Goal: Information Seeking & Learning: Learn about a topic

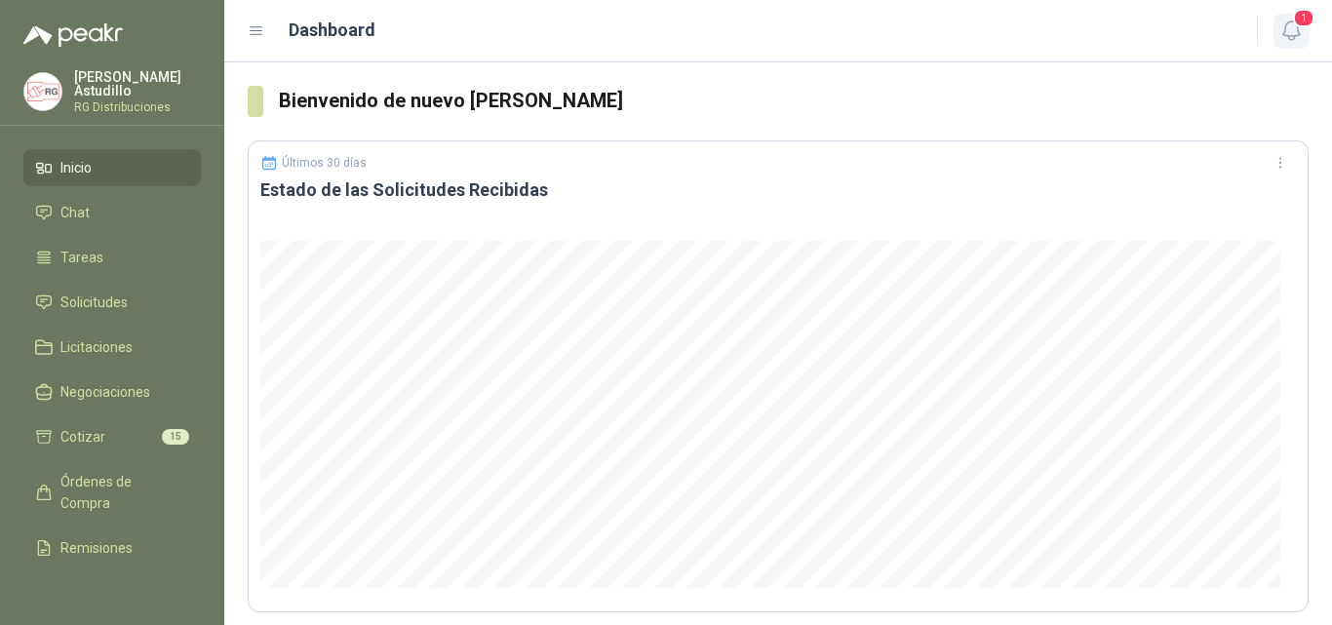
click at [1301, 39] on icon "button" at bounding box center [1292, 31] width 24 height 24
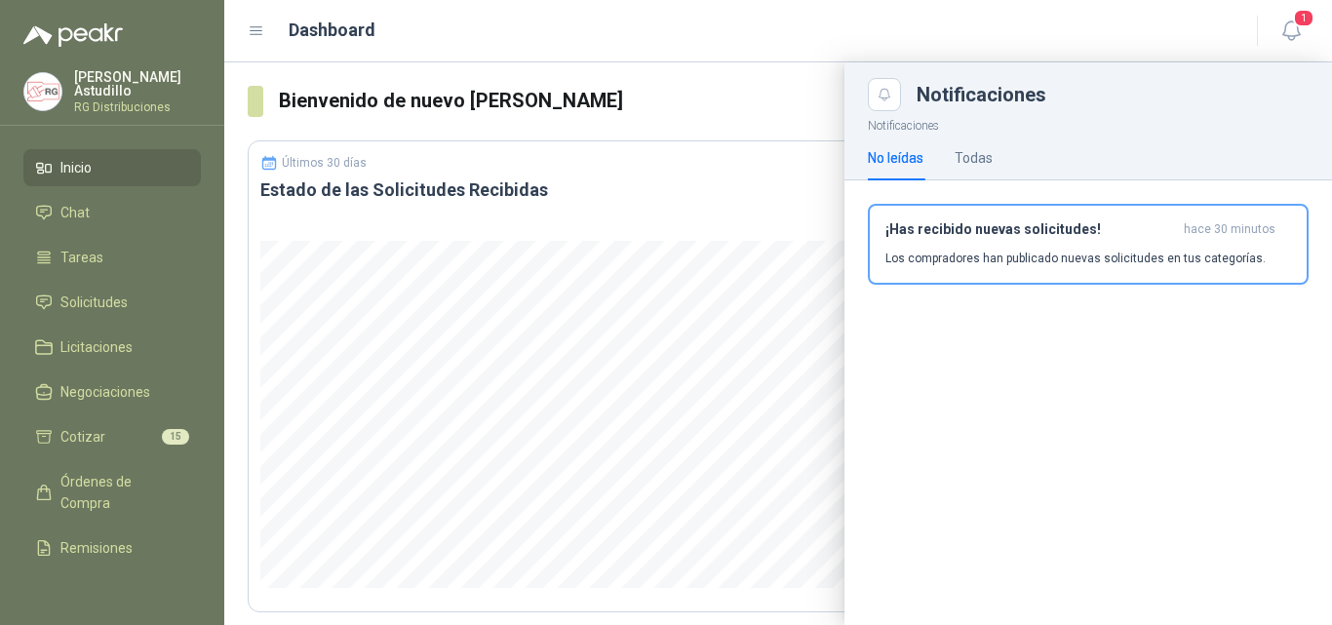
drag, startPoint x: 944, startPoint y: 237, endPoint x: 816, endPoint y: 20, distance: 252.3
click at [944, 238] on div "¡Has recibido nuevas solicitudes! hace 30 minutos Los compradores han publicado…" at bounding box center [1089, 244] width 406 height 46
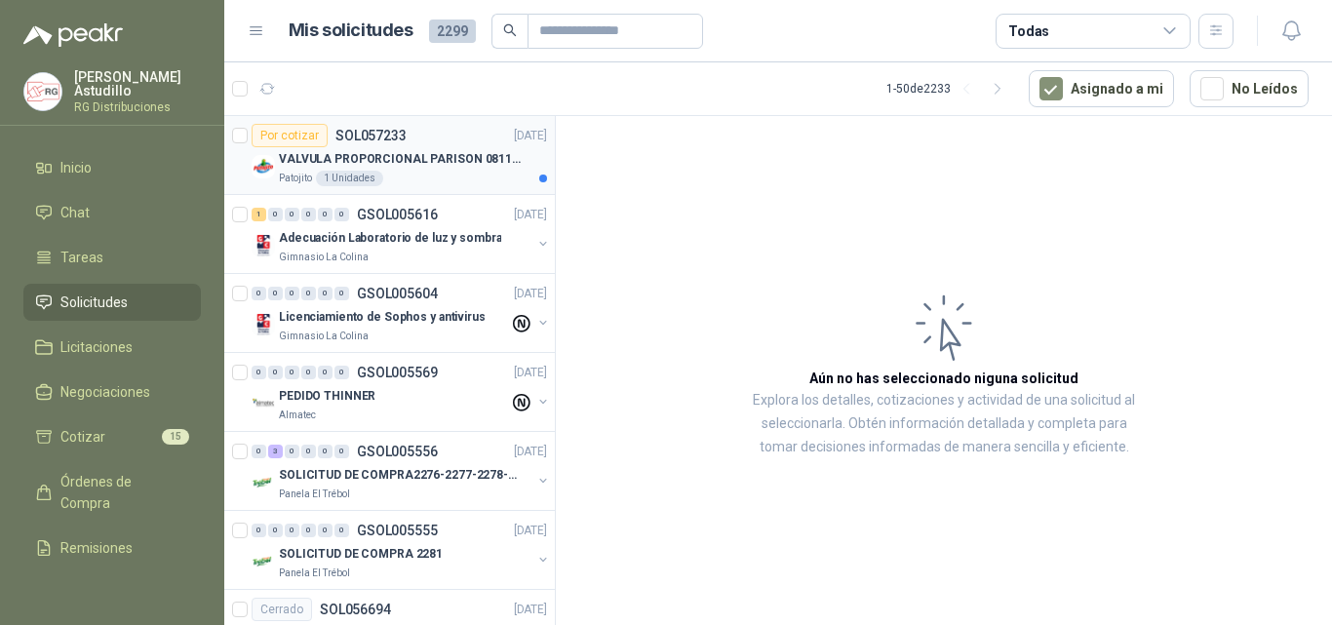
click at [445, 165] on p "VALVULA PROPORCIONAL PARISON 0811404612 / 4WRPEH6C4 REXROTH" at bounding box center [400, 159] width 243 height 19
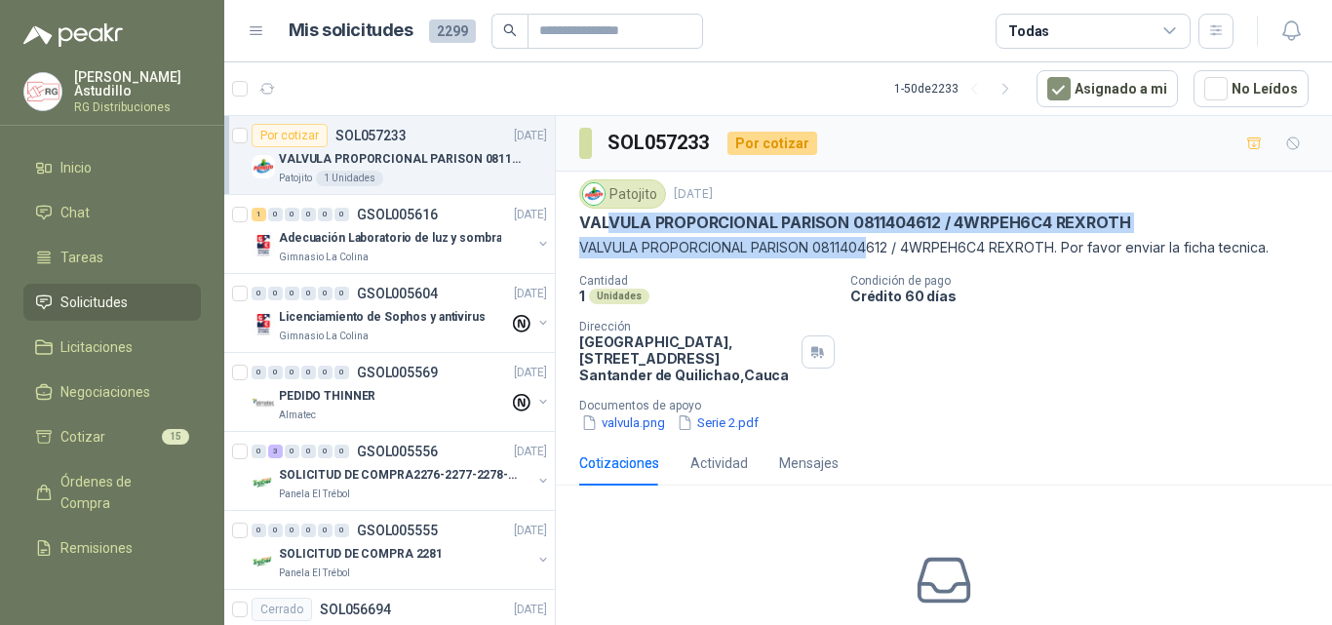
drag, startPoint x: 612, startPoint y: 233, endPoint x: 905, endPoint y: 238, distance: 293.6
click at [906, 237] on div "Patojito [DATE] VALVULA PROPORCIONAL PARISON 0811404612 / 4WRPEH6C4 REXROTH VAL…" at bounding box center [944, 218] width 730 height 79
click at [848, 257] on p "VALVULA PROPORCIONAL PARISON 0811404612 / 4WRPEH6C4 REXROTH. Por favor enviar l…" at bounding box center [944, 247] width 730 height 21
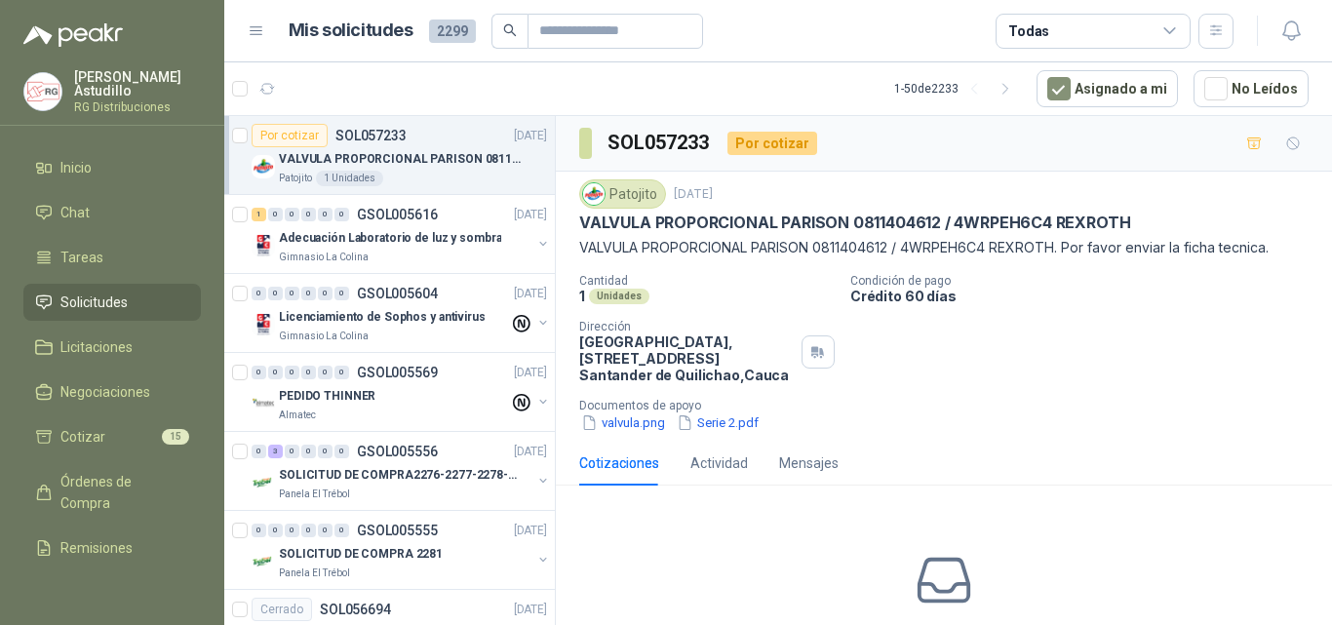
click at [777, 240] on p "VALVULA PROPORCIONAL PARISON 0811404612 / 4WRPEH6C4 REXROTH. Por favor enviar l…" at bounding box center [944, 247] width 730 height 21
click at [778, 240] on p "VALVULA PROPORCIONAL PARISON 0811404612 / 4WRPEH6C4 REXROTH. Por favor enviar l…" at bounding box center [944, 247] width 730 height 21
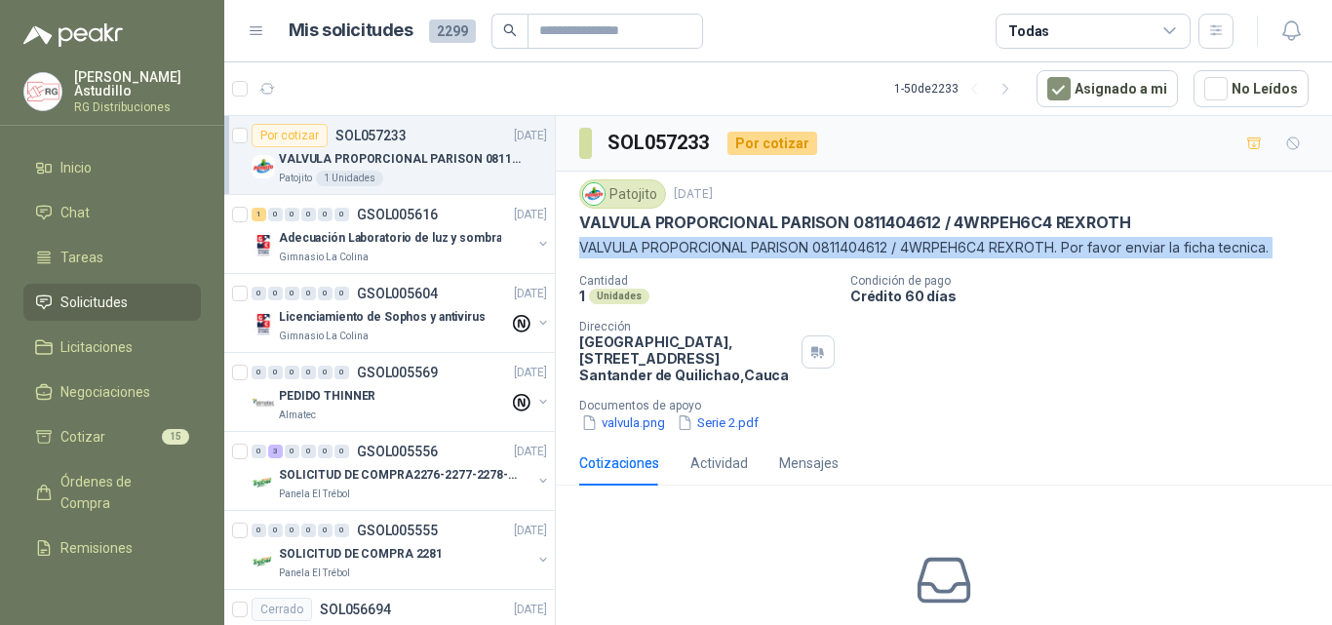
click at [778, 240] on p "VALVULA PROPORCIONAL PARISON 0811404612 / 4WRPEH6C4 REXROTH. Por favor enviar l…" at bounding box center [944, 247] width 730 height 21
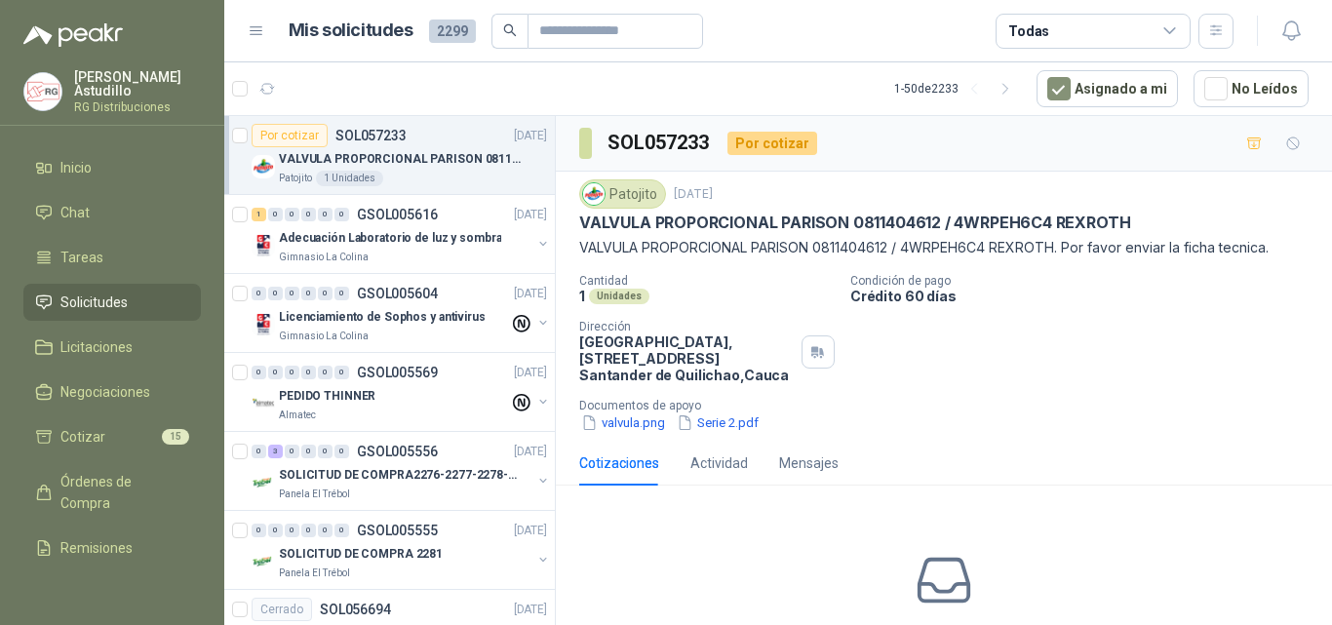
click at [777, 281] on p "Cantidad" at bounding box center [707, 281] width 256 height 14
click at [420, 216] on p "GSOL005616" at bounding box center [397, 215] width 81 height 14
